Goal: Information Seeking & Learning: Find specific page/section

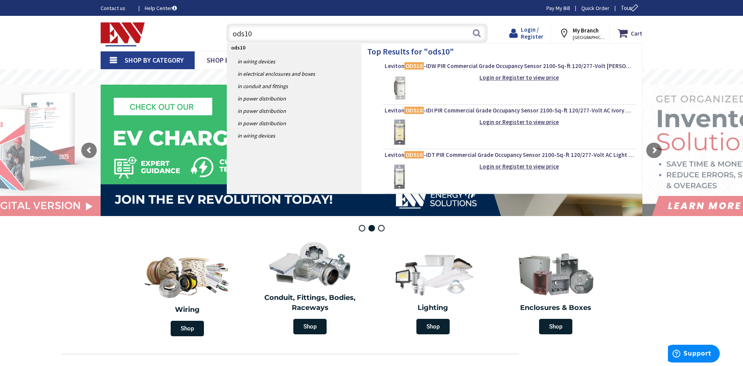
type input "ods10"
click at [531, 38] on span "Login / Register" at bounding box center [532, 33] width 22 height 14
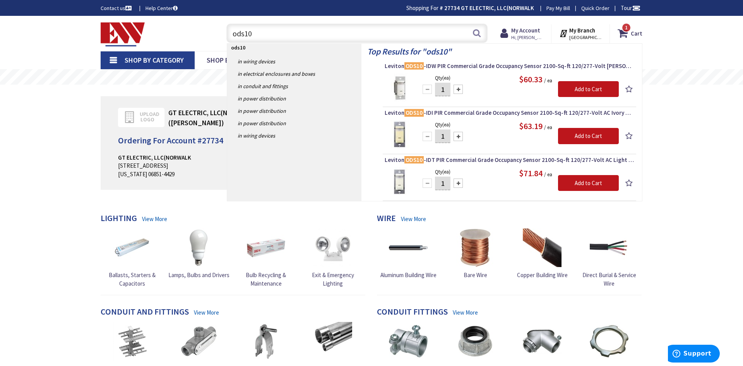
drag, startPoint x: 257, startPoint y: 38, endPoint x: 223, endPoint y: 42, distance: 34.3
click at [226, 42] on input "ods10" at bounding box center [356, 33] width 261 height 19
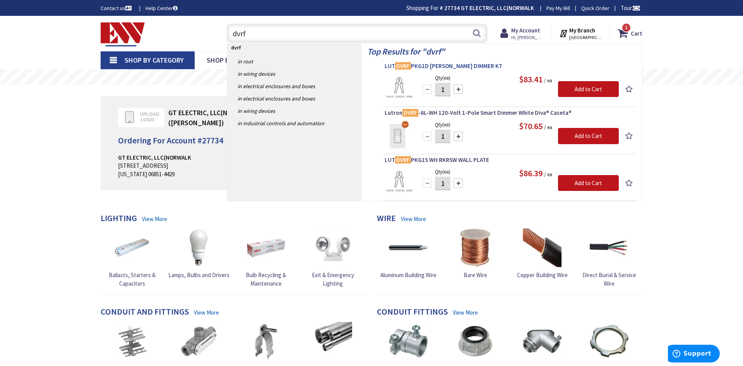
type input "dvrf"
click at [417, 66] on span "LUT DVRF PKG1D WH REMT DIMMER KT" at bounding box center [508, 66] width 249 height 8
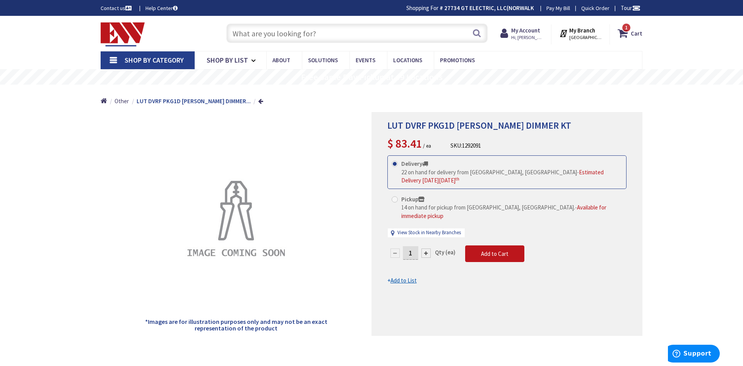
click at [325, 38] on input "text" at bounding box center [356, 33] width 261 height 19
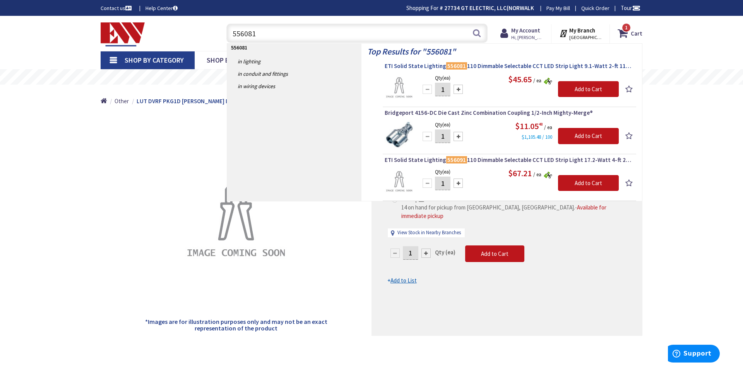
type input "556081"
click at [497, 65] on span "ETI Solid State Lighting 556081 110 Dimmable Selectable CCT LED Strip Light 9.1…" at bounding box center [508, 66] width 249 height 8
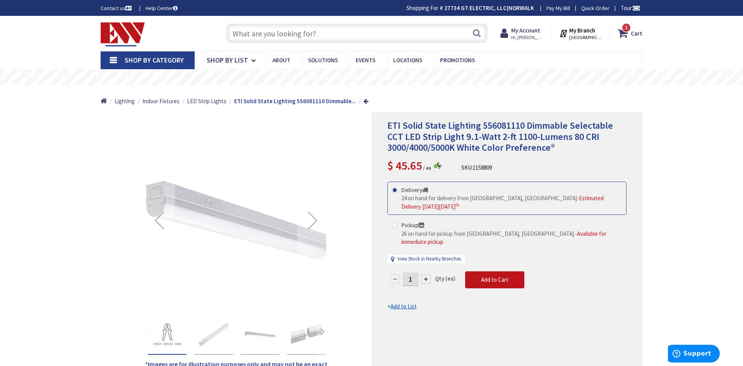
click at [296, 34] on input "text" at bounding box center [356, 33] width 261 height 19
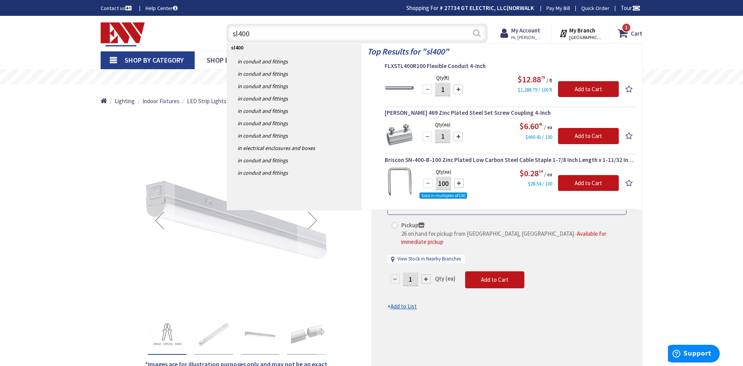
type input "sl400"
click at [473, 39] on button "Search" at bounding box center [476, 32] width 10 height 17
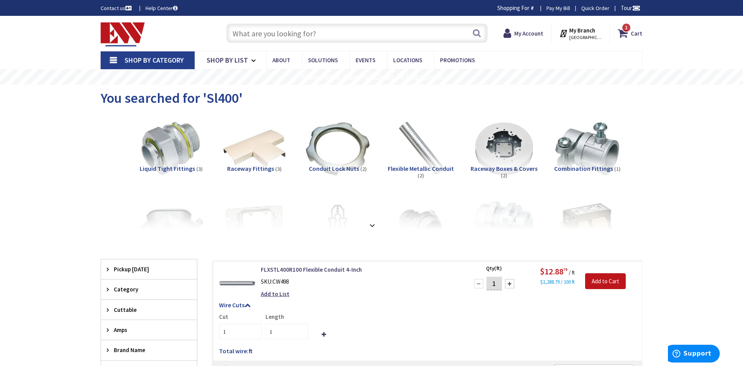
click at [338, 169] on span "Conduit Lock Nuts" at bounding box center [334, 169] width 50 height 8
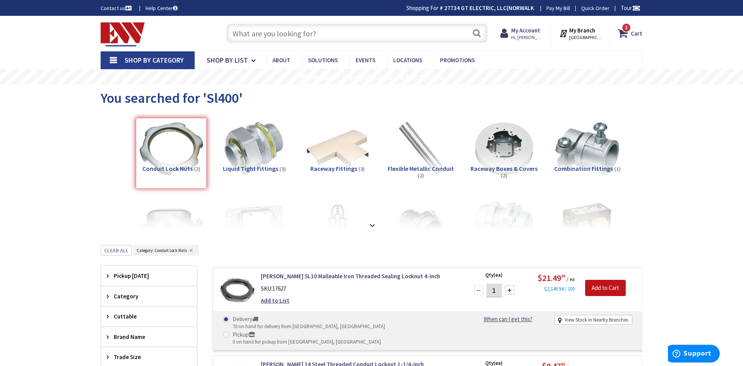
click at [272, 38] on input "text" at bounding box center [356, 33] width 261 height 19
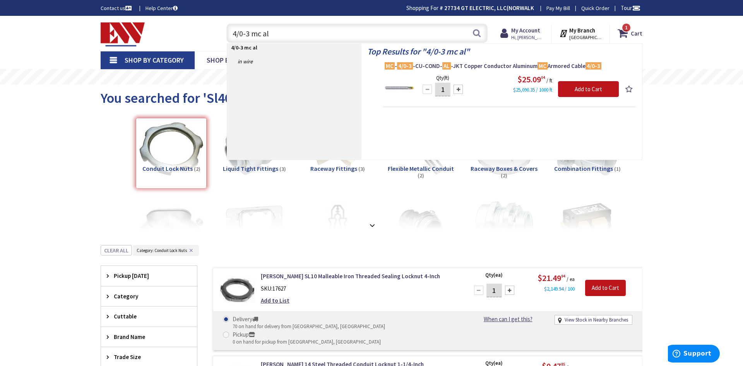
type input "4/0-3 mc al"
